Goal: Task Accomplishment & Management: Use online tool/utility

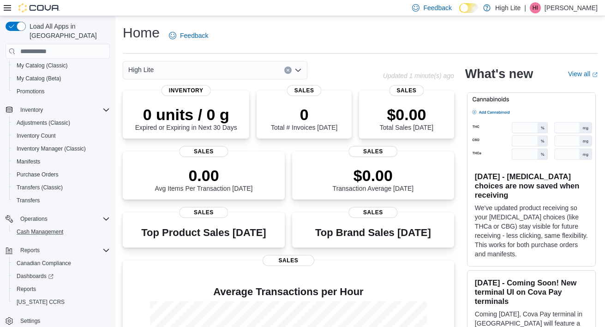
scroll to position [88, 0]
click at [28, 285] on span "Reports" at bounding box center [26, 288] width 19 height 7
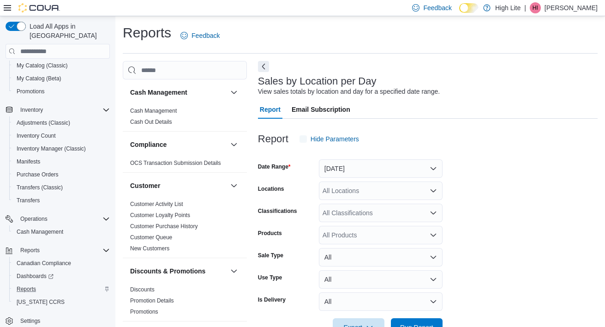
scroll to position [21, 0]
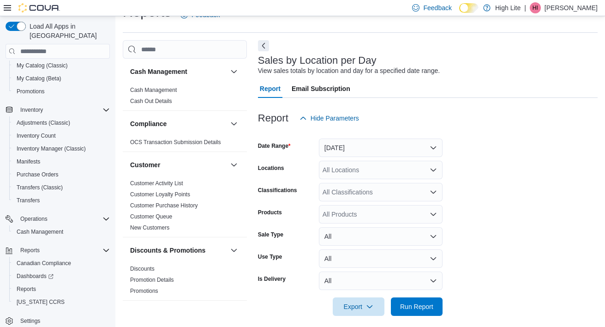
click at [415, 145] on button "[DATE]" at bounding box center [381, 148] width 124 height 18
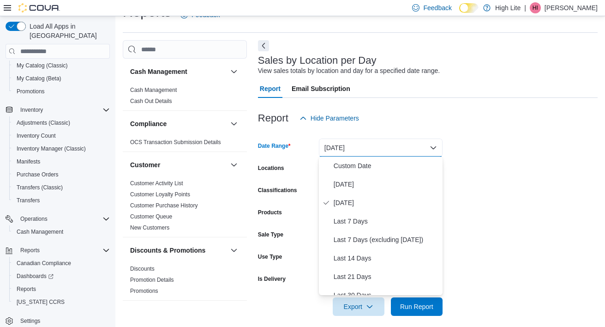
click at [486, 201] on form "Date Range [DATE] Locations All Locations Classifications All Classifications P…" at bounding box center [428, 221] width 340 height 188
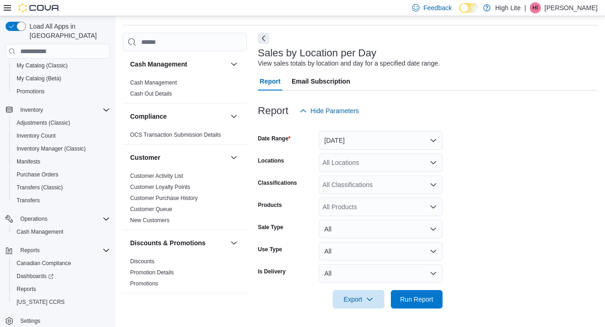
scroll to position [28, 0]
click at [383, 143] on button "[DATE]" at bounding box center [381, 141] width 124 height 18
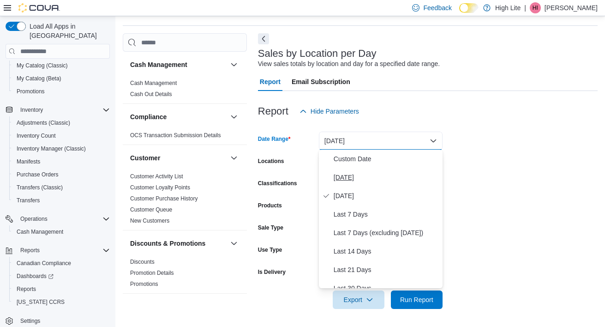
click at [357, 178] on span "[DATE]" at bounding box center [386, 177] width 105 height 11
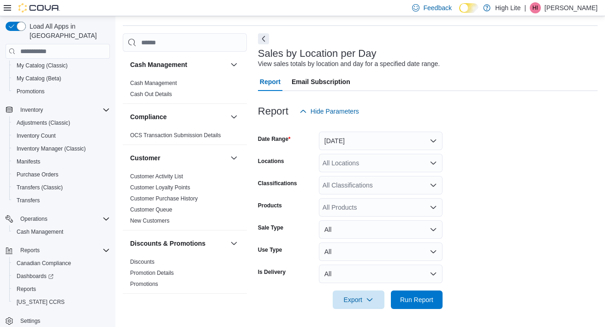
click at [389, 140] on button "[DATE]" at bounding box center [381, 141] width 124 height 18
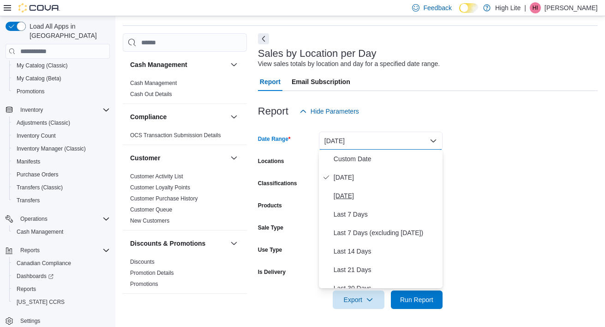
click at [356, 199] on span "[DATE]" at bounding box center [386, 195] width 105 height 11
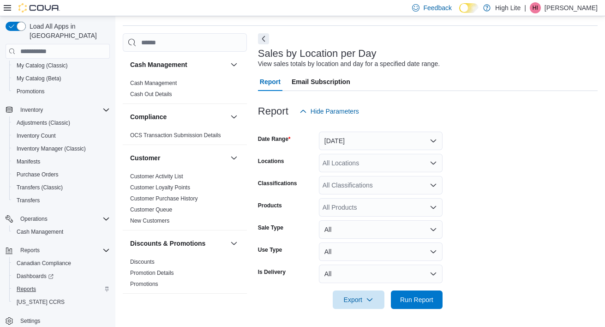
click at [32, 285] on span "Reports" at bounding box center [26, 288] width 19 height 7
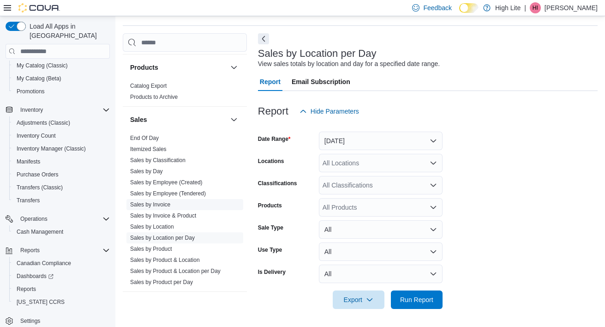
scroll to position [592, 0]
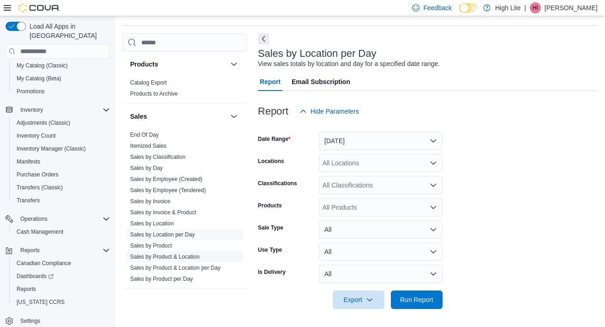
click at [188, 255] on link "Sales by Product & Location" at bounding box center [165, 257] width 70 height 6
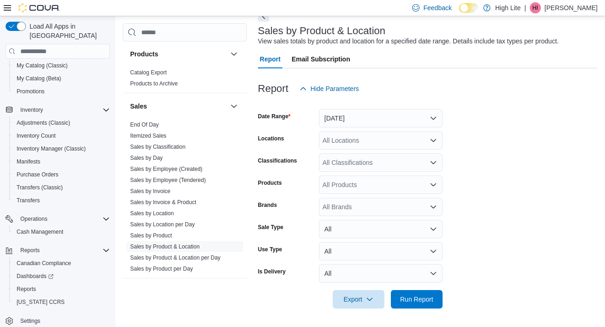
scroll to position [50, 0]
click at [420, 302] on span "Run Report" at bounding box center [416, 299] width 33 height 9
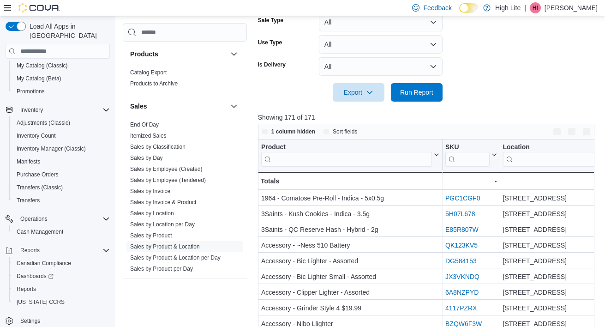
scroll to position [303, 0]
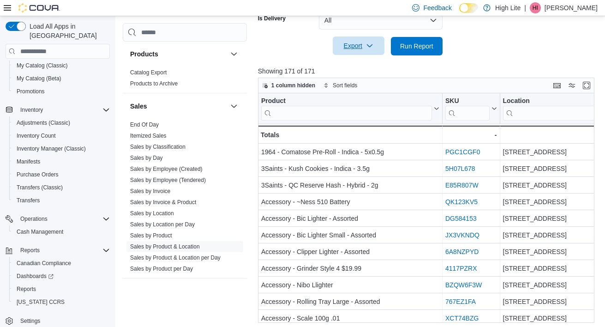
click at [364, 48] on span "Export" at bounding box center [359, 45] width 41 height 18
click at [367, 66] on span "Export to Excel" at bounding box center [359, 64] width 42 height 7
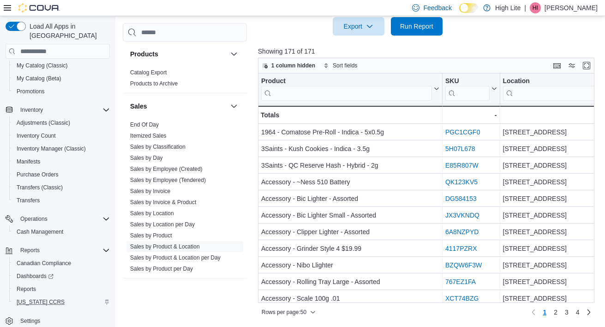
scroll to position [323, 0]
click at [164, 192] on link "Sales by Invoice" at bounding box center [150, 191] width 40 height 6
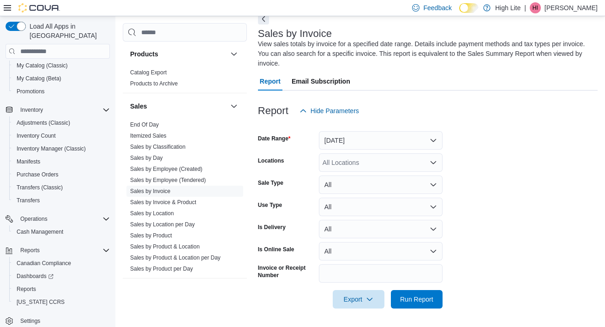
scroll to position [47, 0]
click at [429, 298] on span "Run Report" at bounding box center [416, 299] width 33 height 9
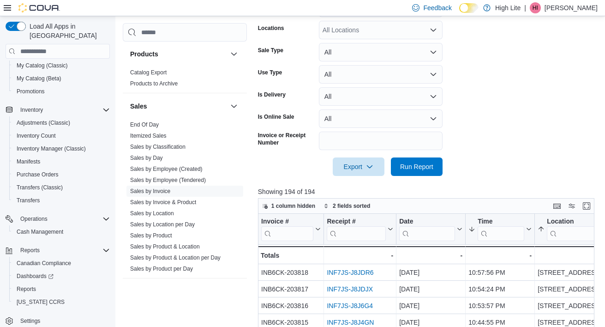
scroll to position [205, 0]
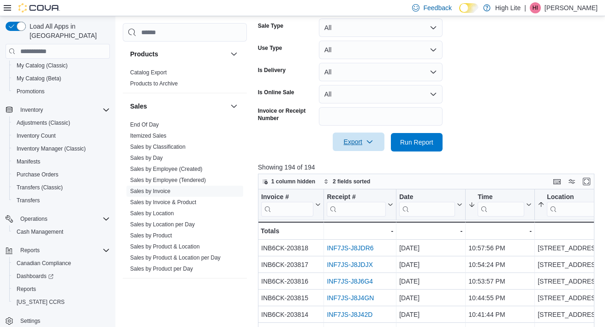
click at [355, 144] on span "Export" at bounding box center [359, 142] width 41 height 18
click at [366, 162] on span "Export to Excel" at bounding box center [359, 160] width 42 height 7
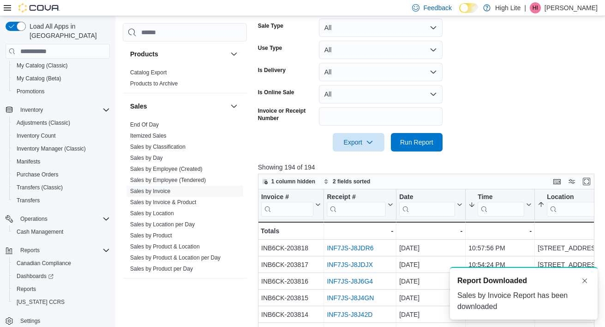
scroll to position [0, 0]
